Goal: Transaction & Acquisition: Purchase product/service

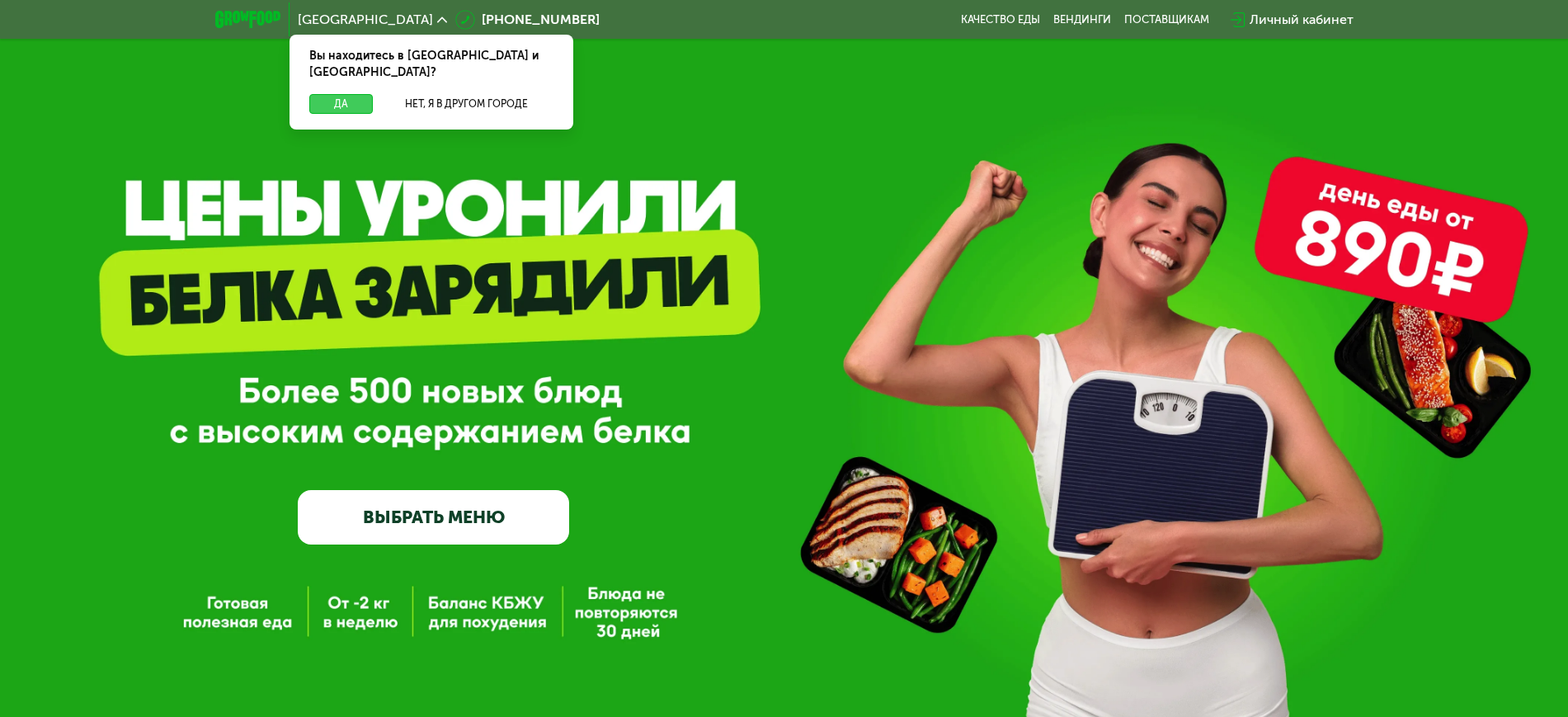
click at [344, 94] on button "Да" at bounding box center [341, 104] width 63 height 20
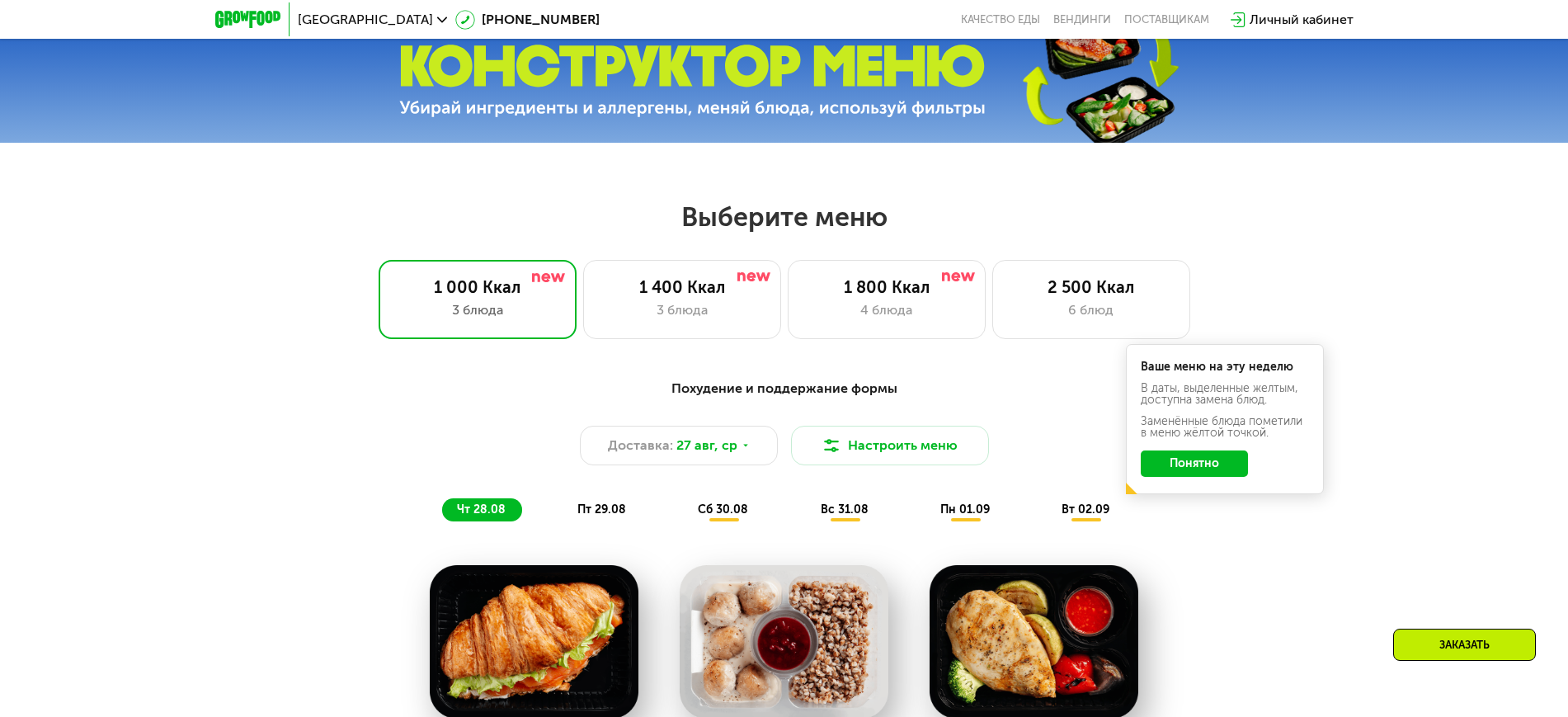
scroll to position [825, 0]
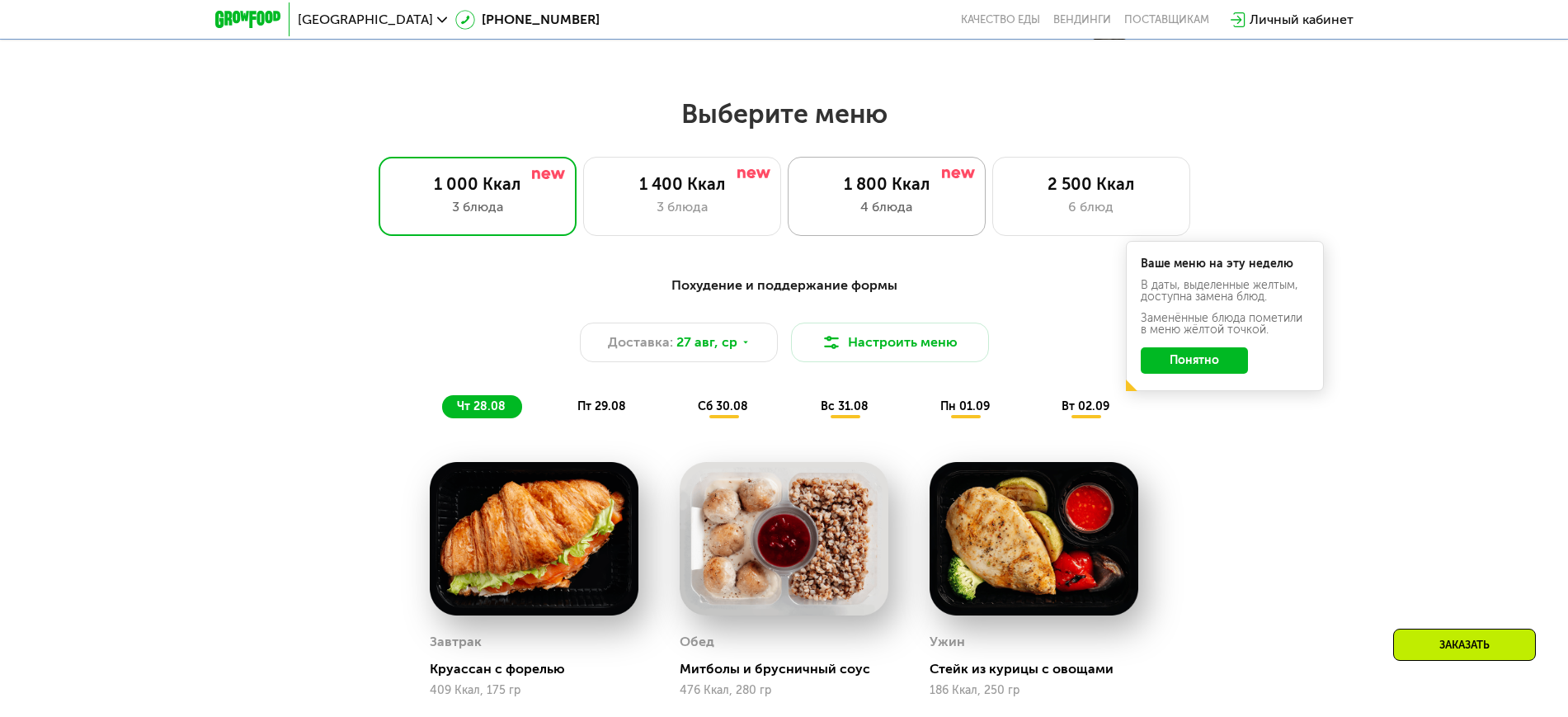
click at [828, 217] on div "4 блюда" at bounding box center [886, 207] width 163 height 20
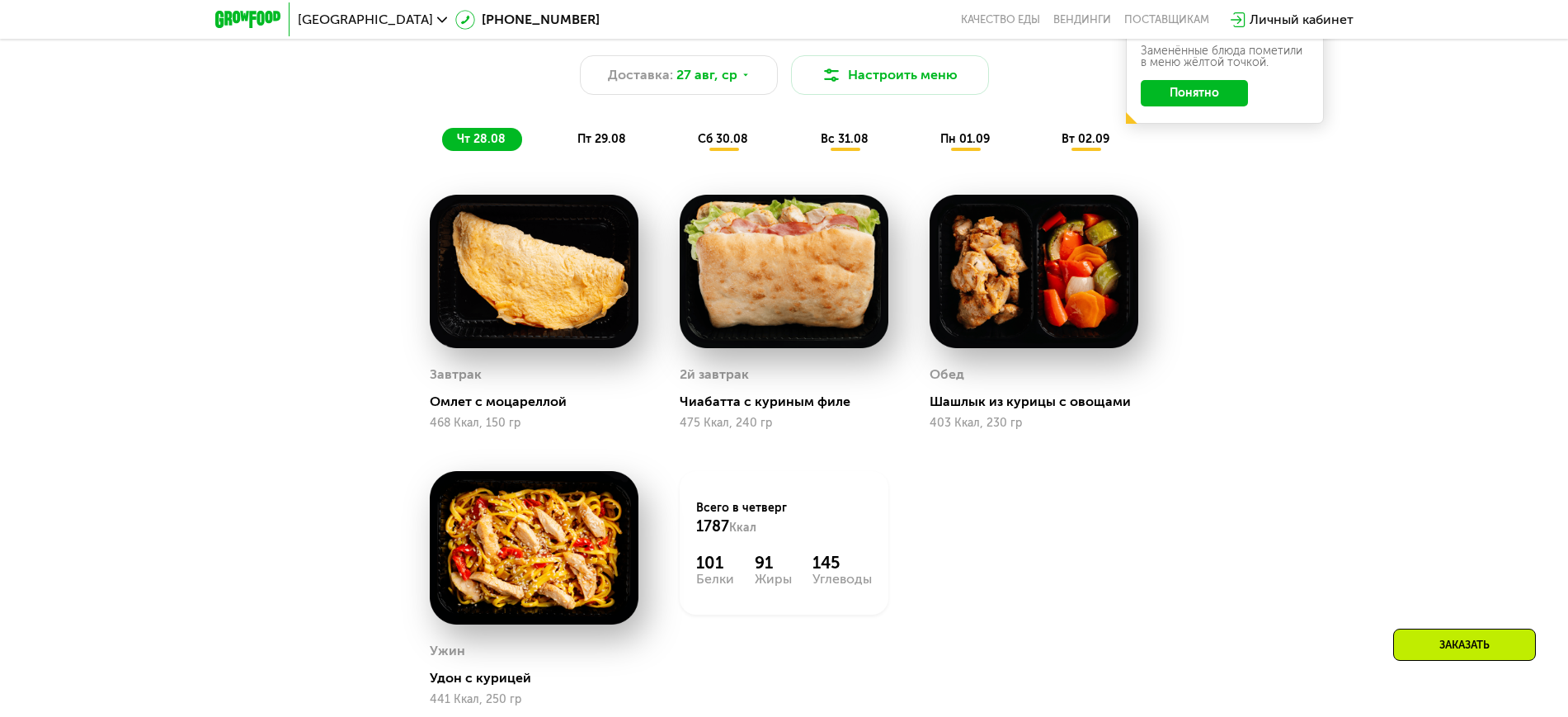
scroll to position [1135, 0]
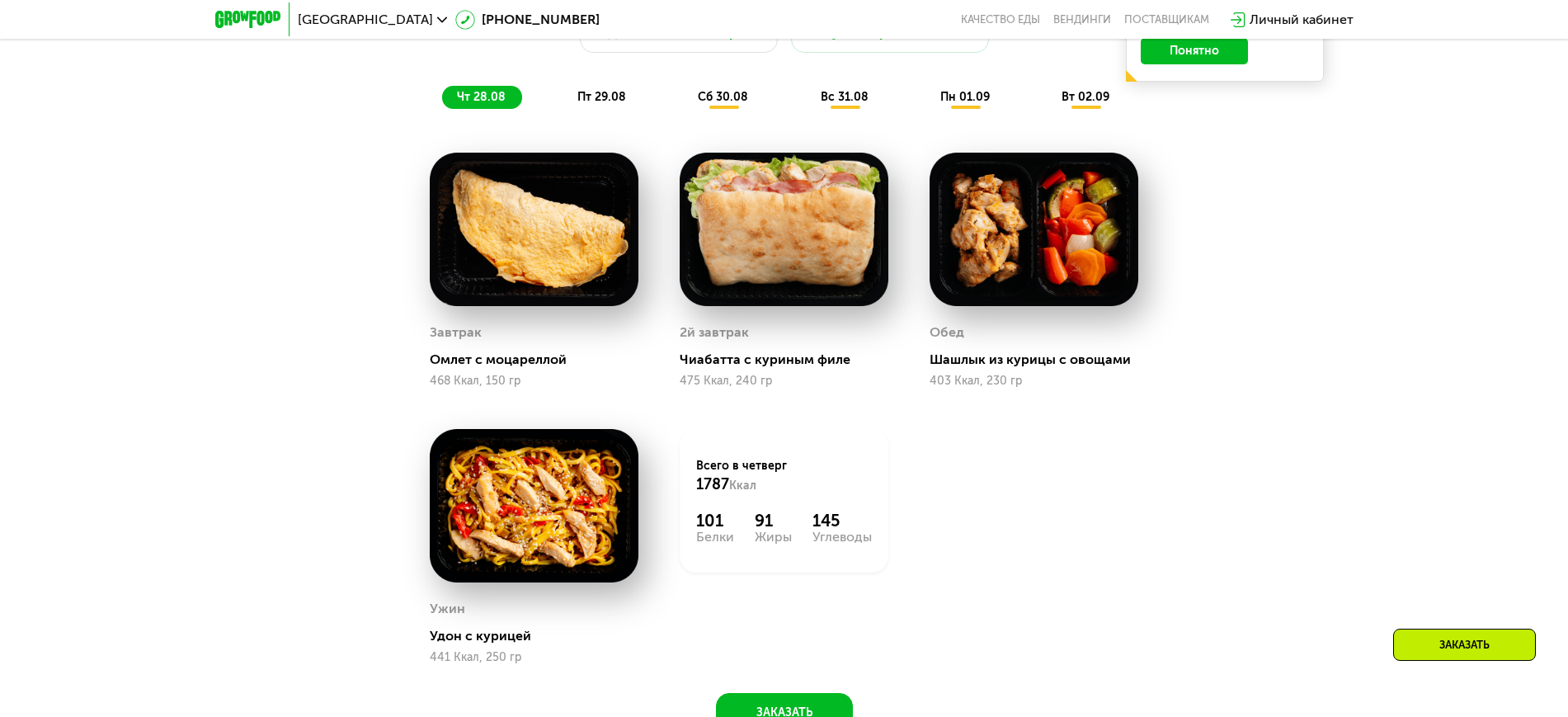
click at [683, 94] on div "пт 29.08" at bounding box center [723, 97] width 82 height 23
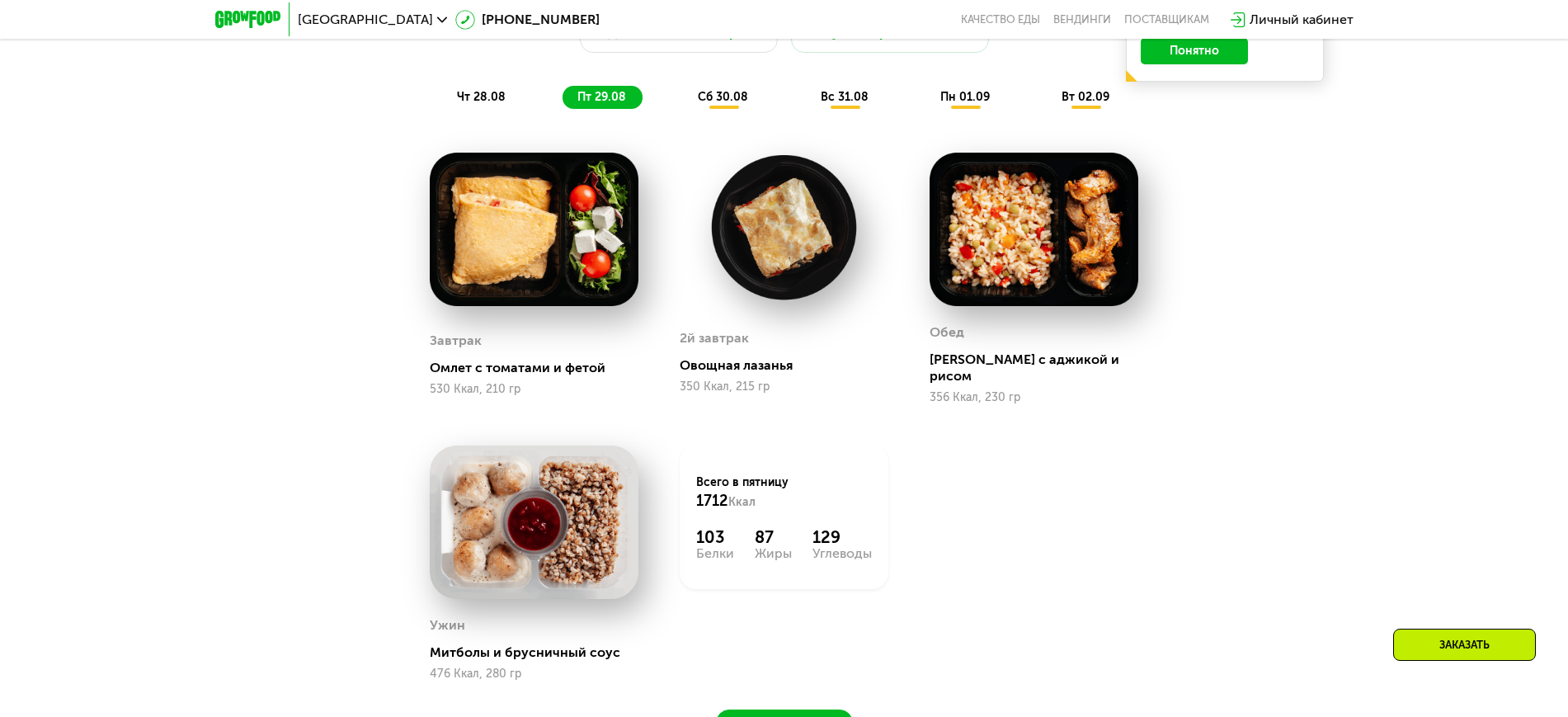
click at [726, 104] on span "сб 30.08" at bounding box center [723, 97] width 50 height 14
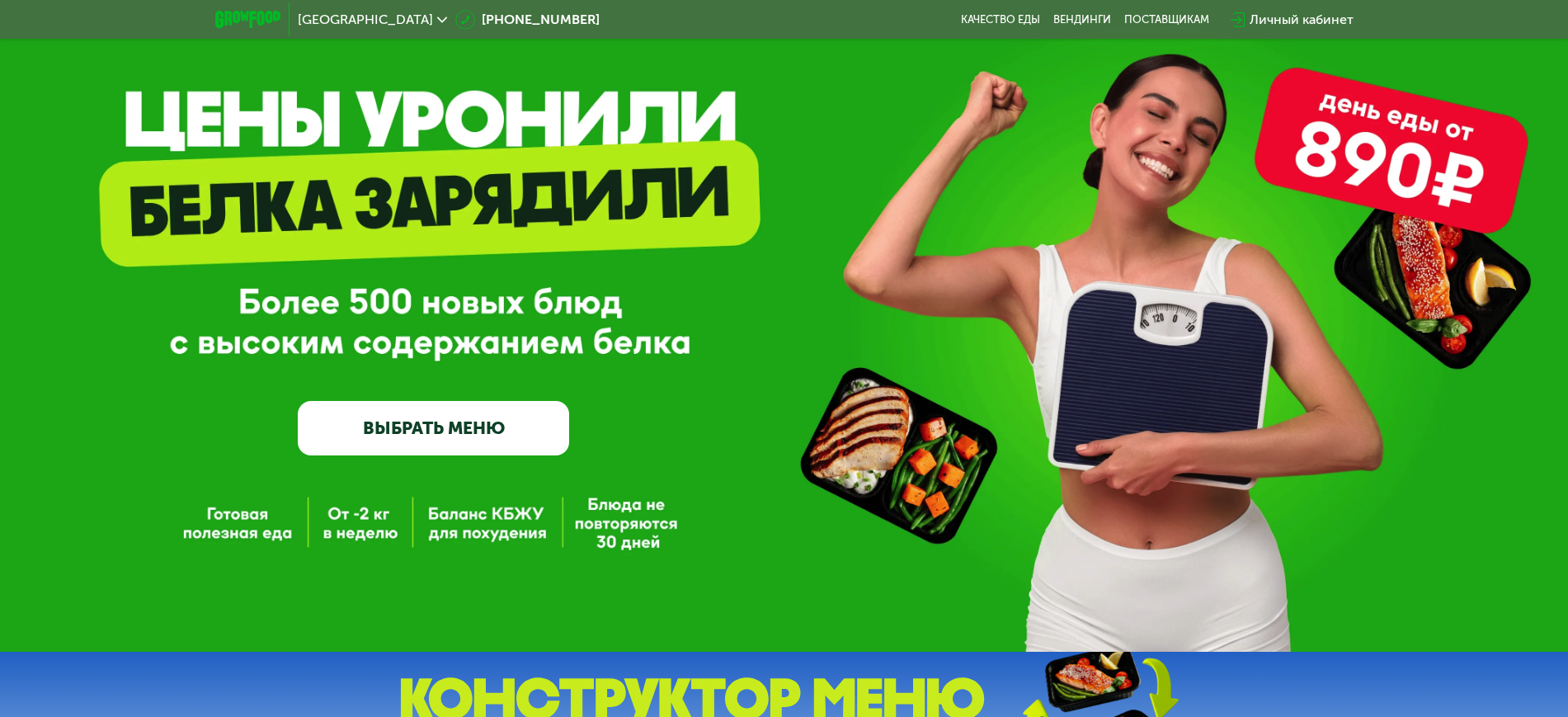
scroll to position [0, 0]
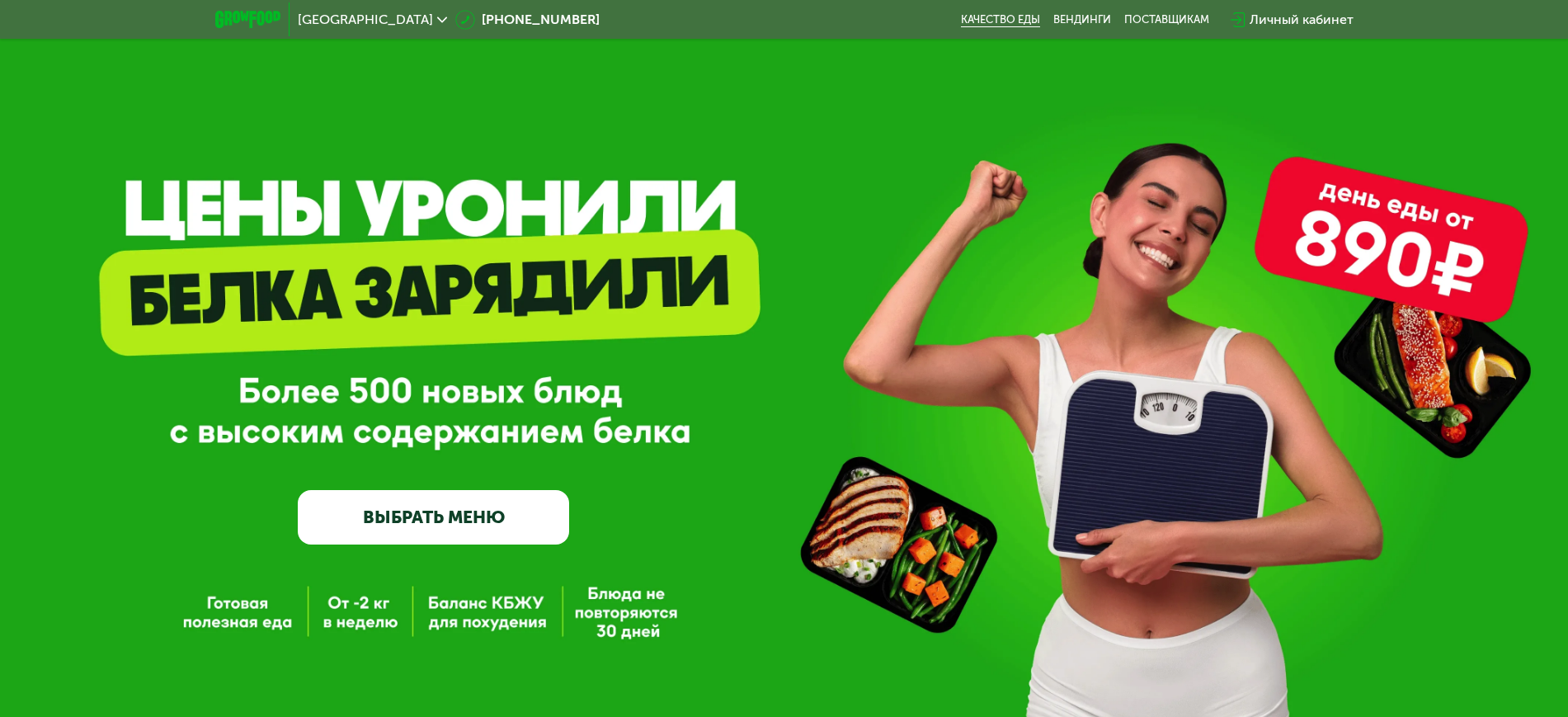
click at [1000, 22] on link "Качество еды" at bounding box center [1001, 20] width 79 height 14
